Goal: Task Accomplishment & Management: Manage account settings

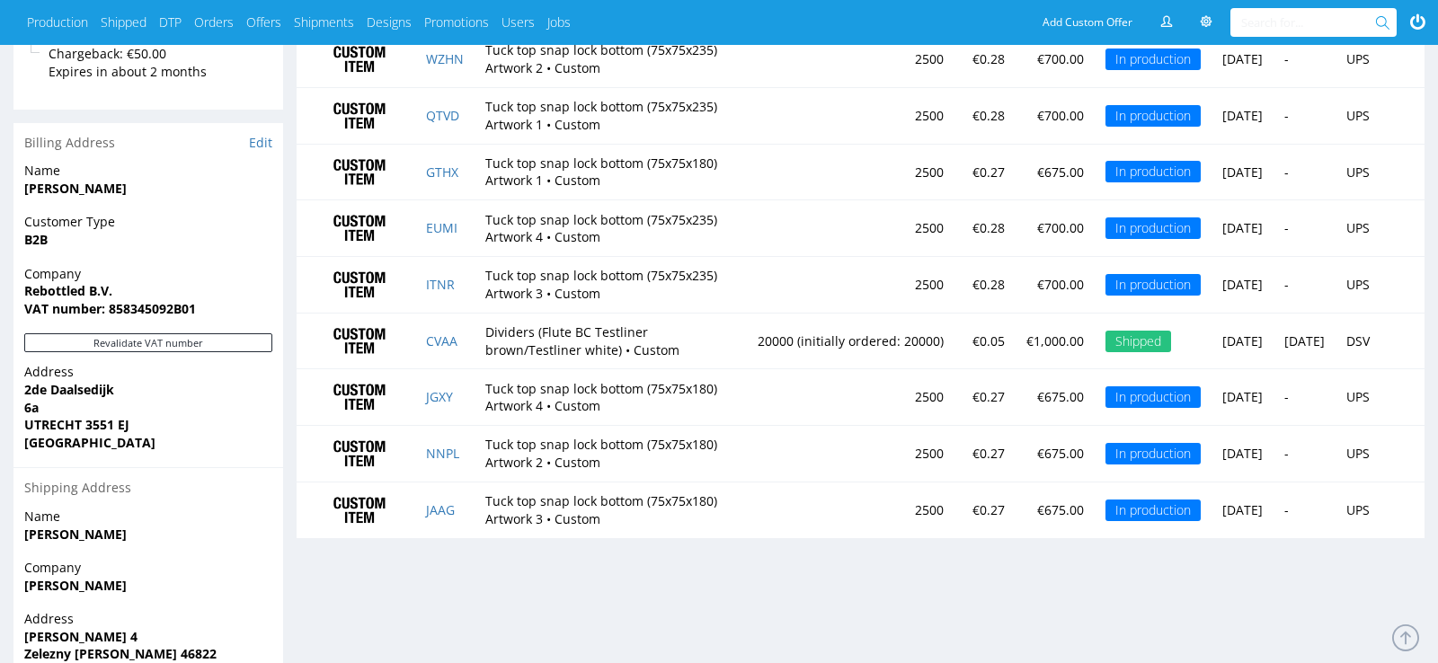
scroll to position [1018, 0]
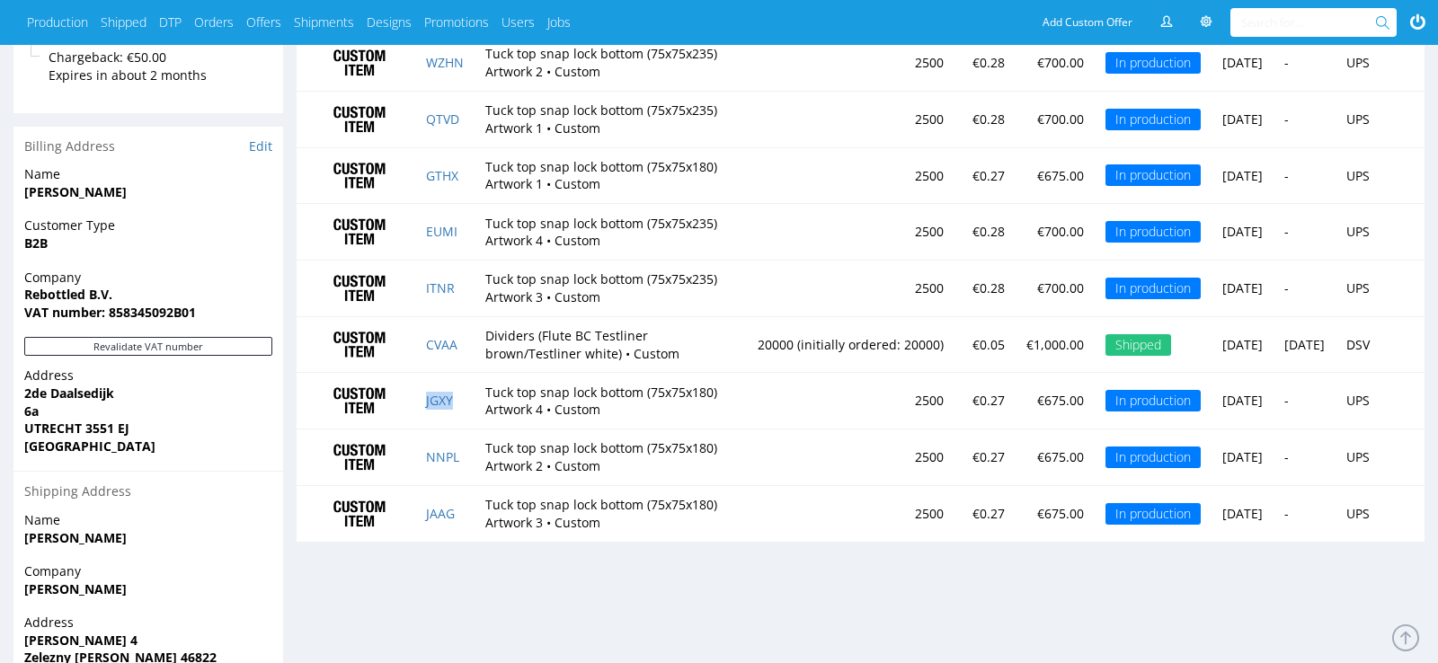
click at [435, 430] on td "JGXY" at bounding box center [444, 401] width 59 height 57
click at [439, 409] on link "JGXY" at bounding box center [439, 400] width 27 height 17
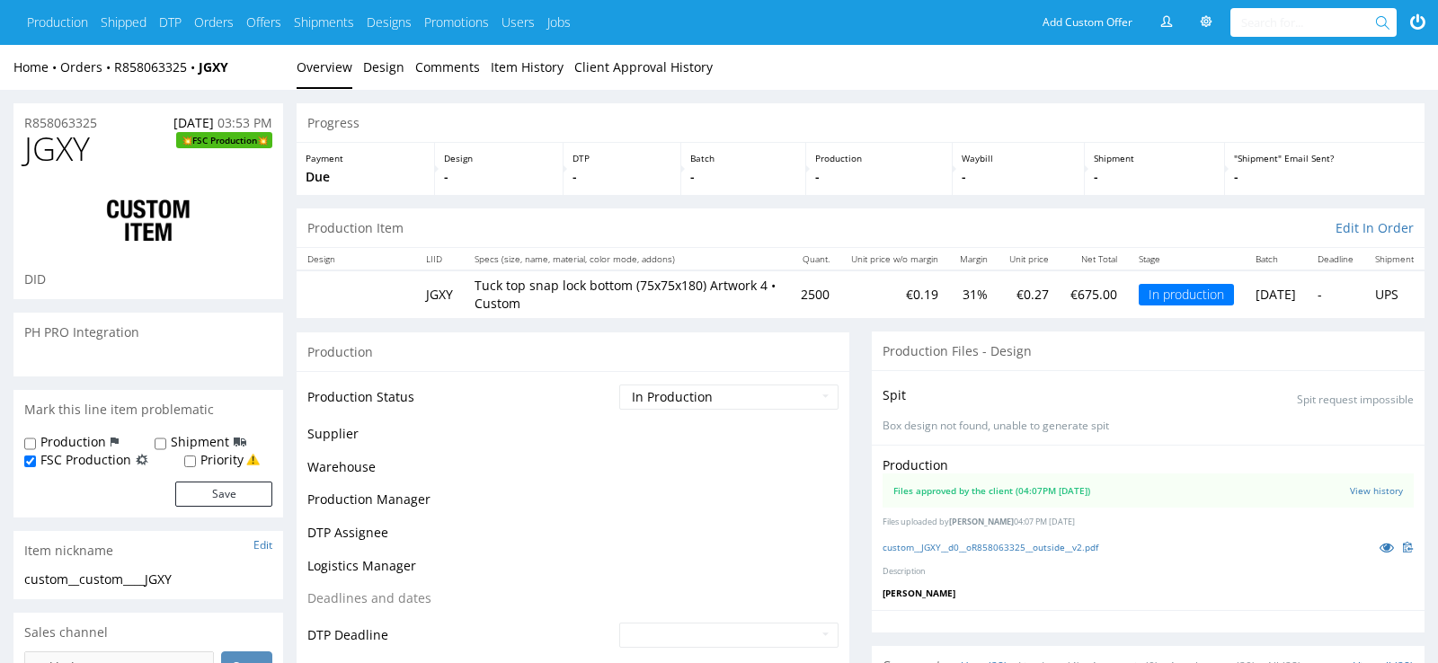
scroll to position [1670, 0]
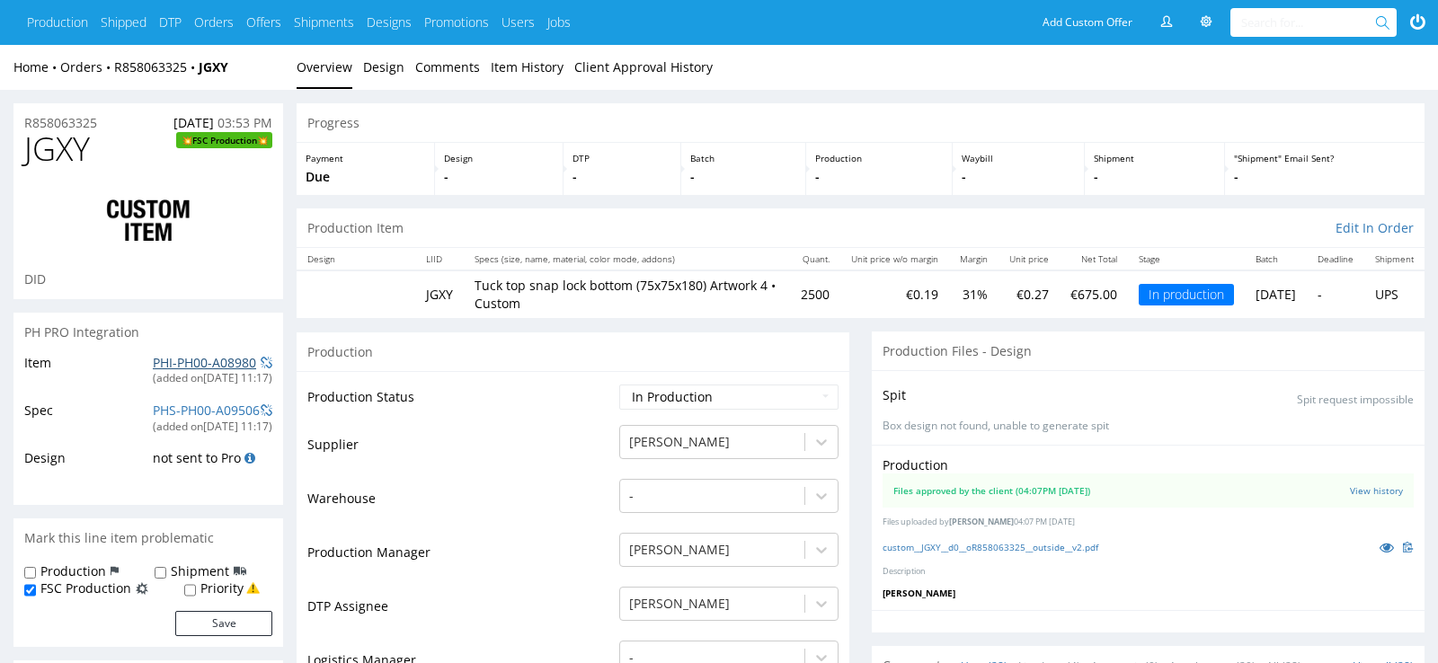
click at [177, 361] on link "PHI-PH00-A08980" at bounding box center [204, 362] width 103 height 17
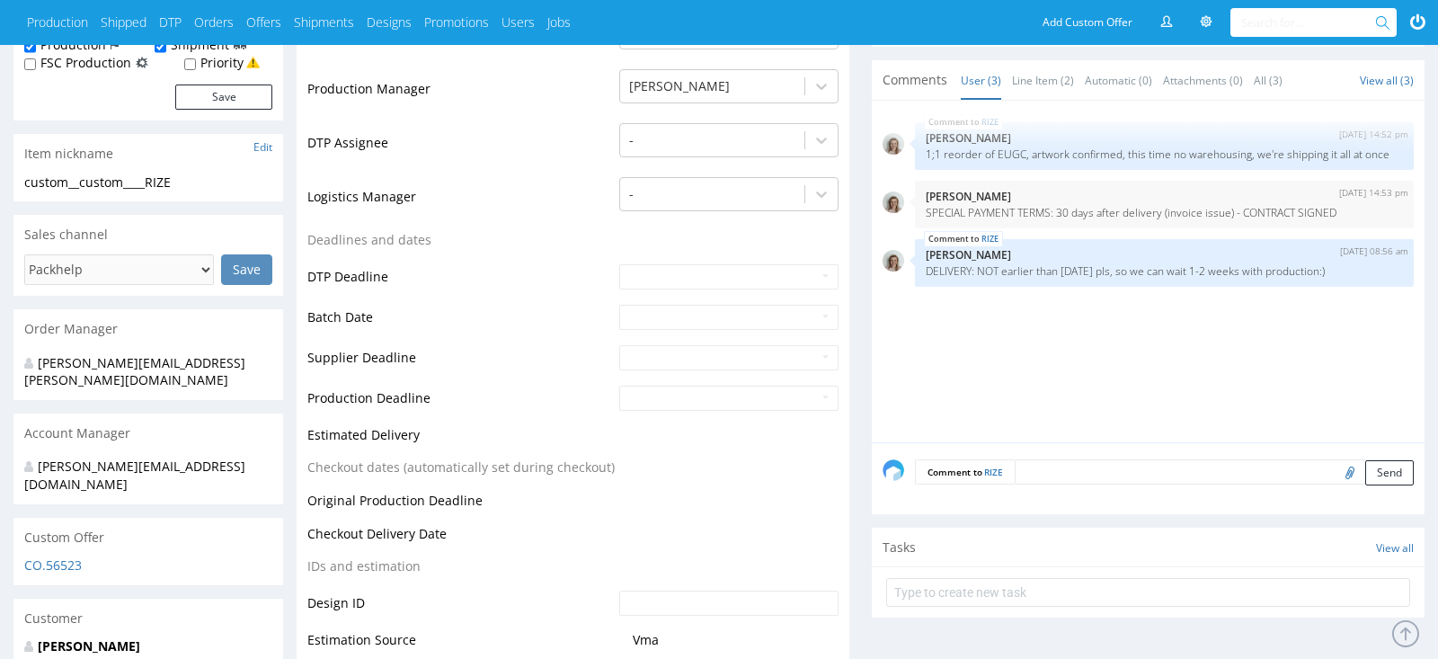
scroll to position [580, 0]
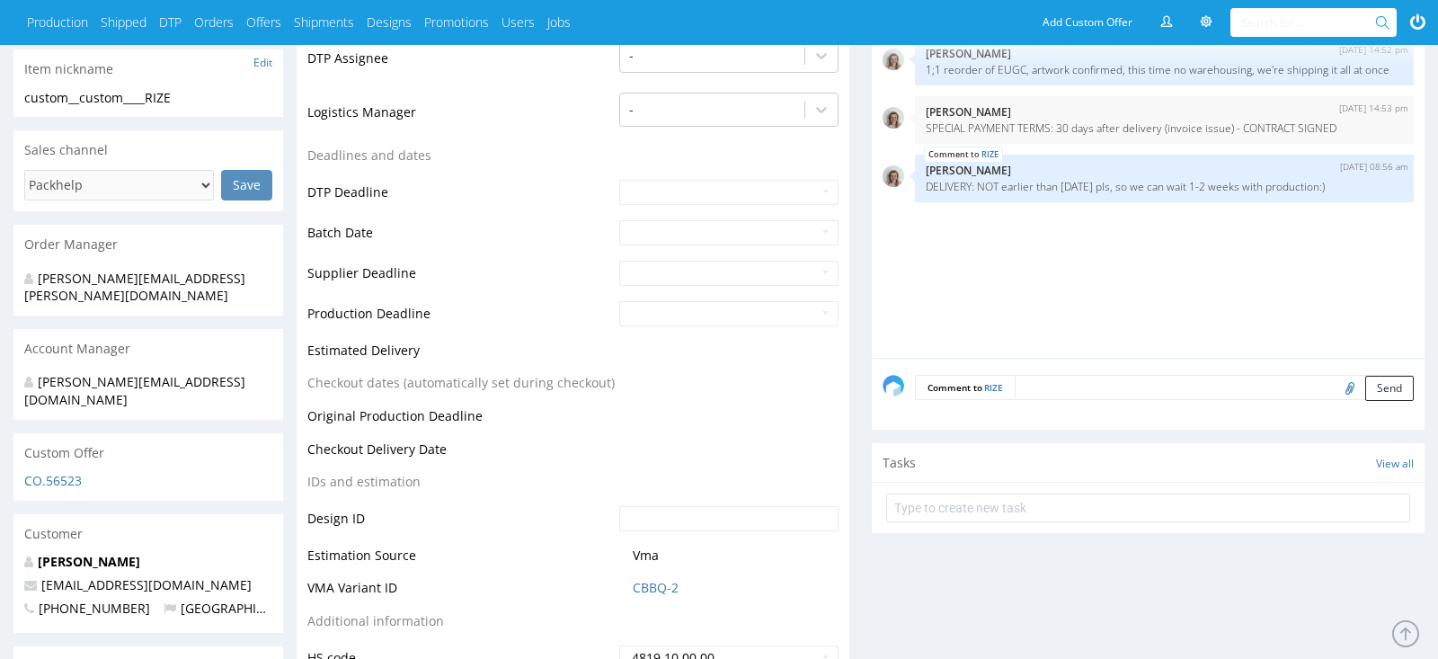
click at [649, 598] on td "CBBQ-2" at bounding box center [727, 593] width 224 height 33
click at [648, 586] on link "CBBQ-2" at bounding box center [656, 588] width 46 height 18
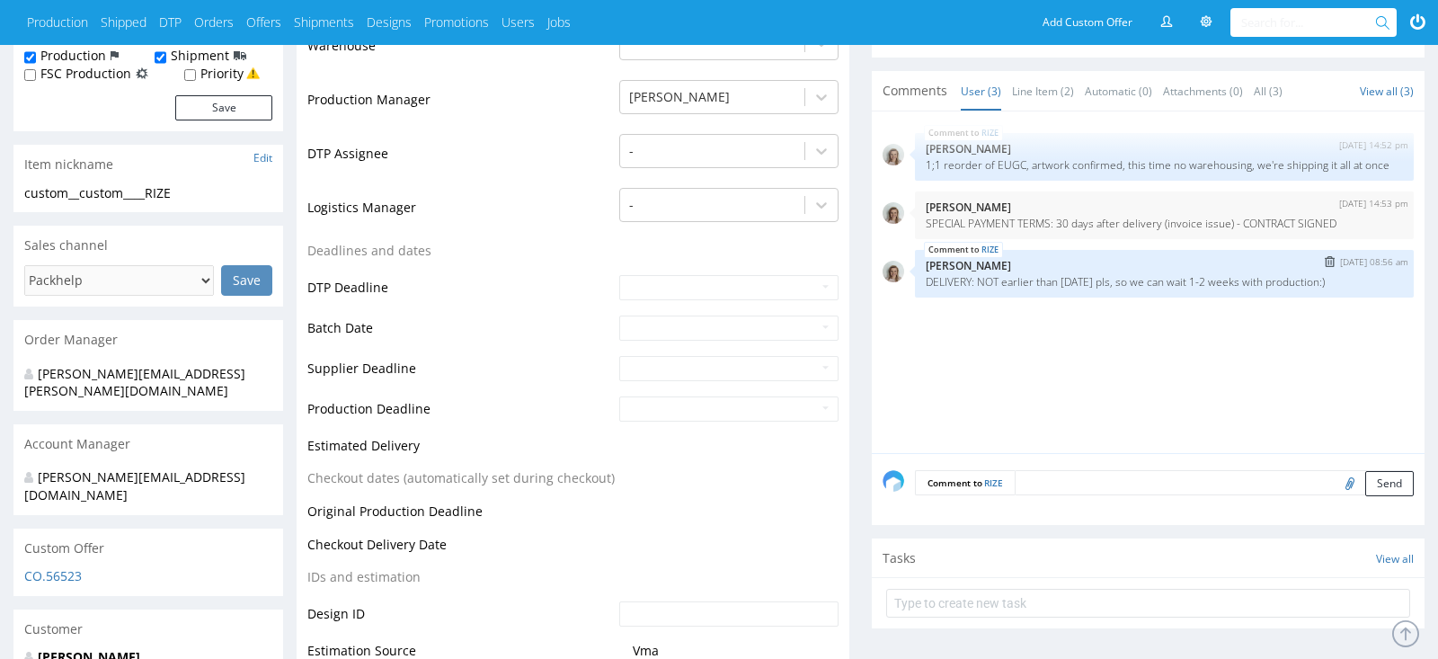
scroll to position [481, 0]
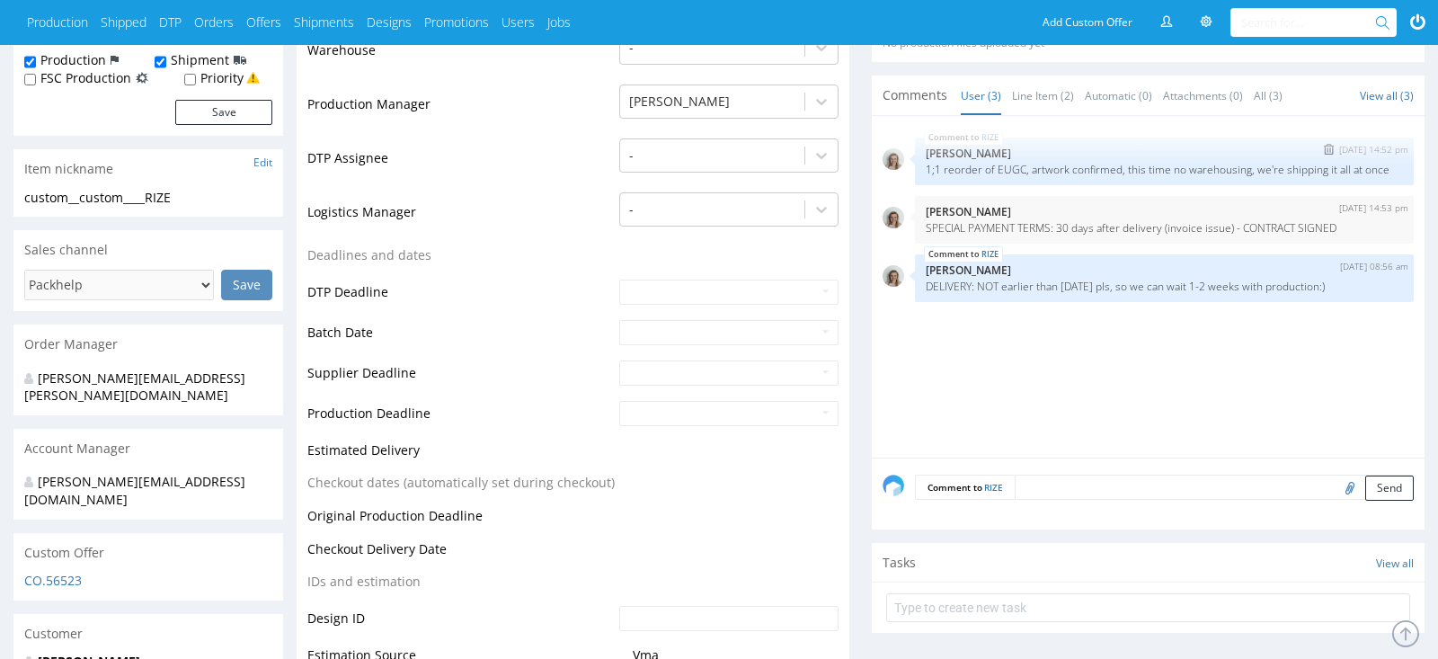
click at [1006, 167] on p "1;1 reorder of EUGC, artwork confirmed, this time no warehousing, we're shippin…" at bounding box center [1164, 169] width 477 height 13
click at [1004, 169] on p "1;1 reorder of EUGC, artwork confirmed, this time no warehousing, we're shippin…" at bounding box center [1164, 169] width 477 height 13
